Goal: Information Seeking & Learning: Learn about a topic

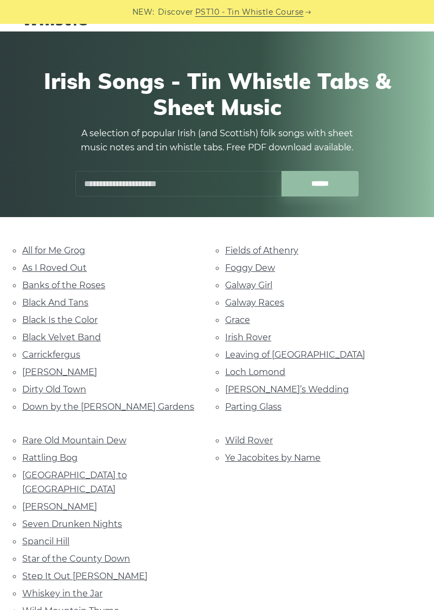
scroll to position [46, 0]
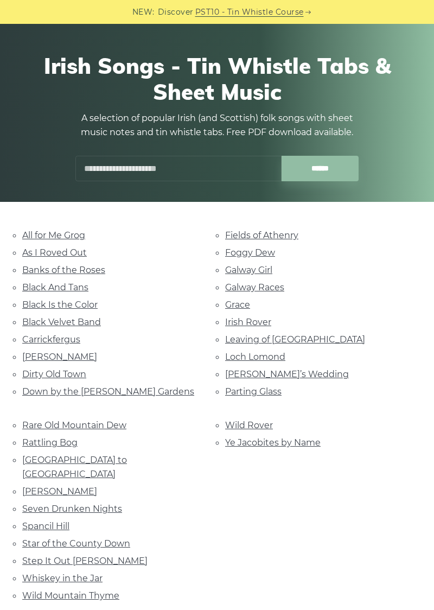
click at [294, 338] on link "Leaving of Liverpool" at bounding box center [295, 339] width 140 height 10
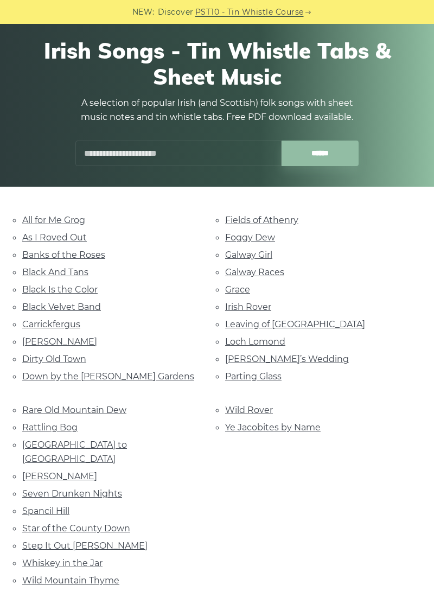
scroll to position [91, 0]
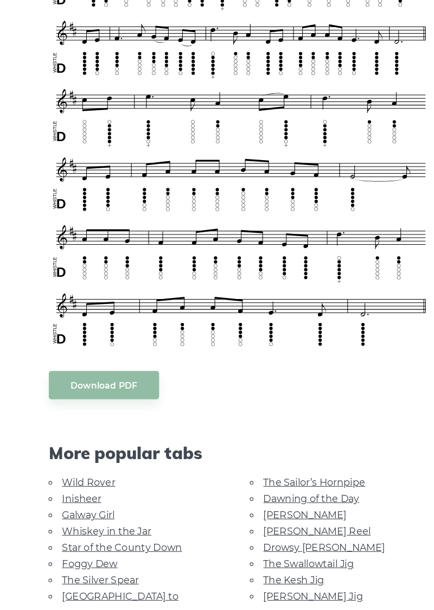
scroll to position [342, 0]
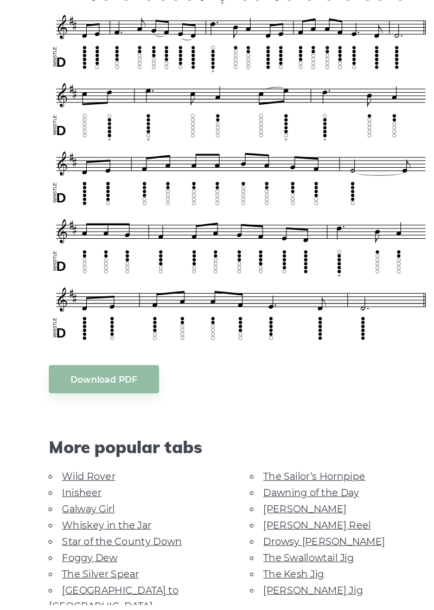
click at [82, 503] on link "Inisheer" at bounding box center [73, 508] width 35 height 10
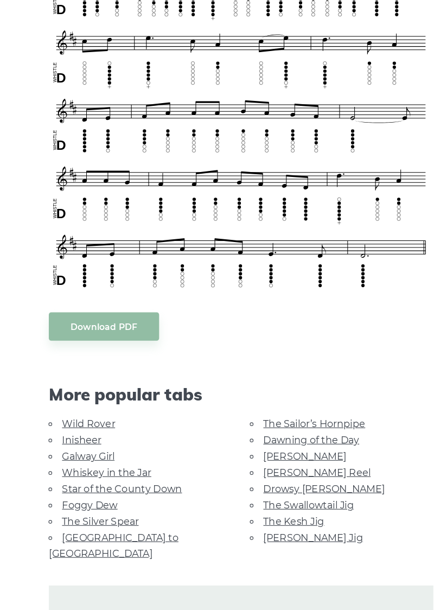
scroll to position [395, 0]
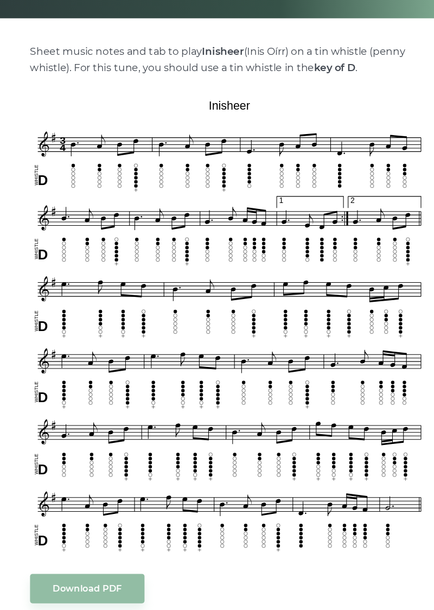
scroll to position [169, 0]
